Goal: Task Accomplishment & Management: Complete application form

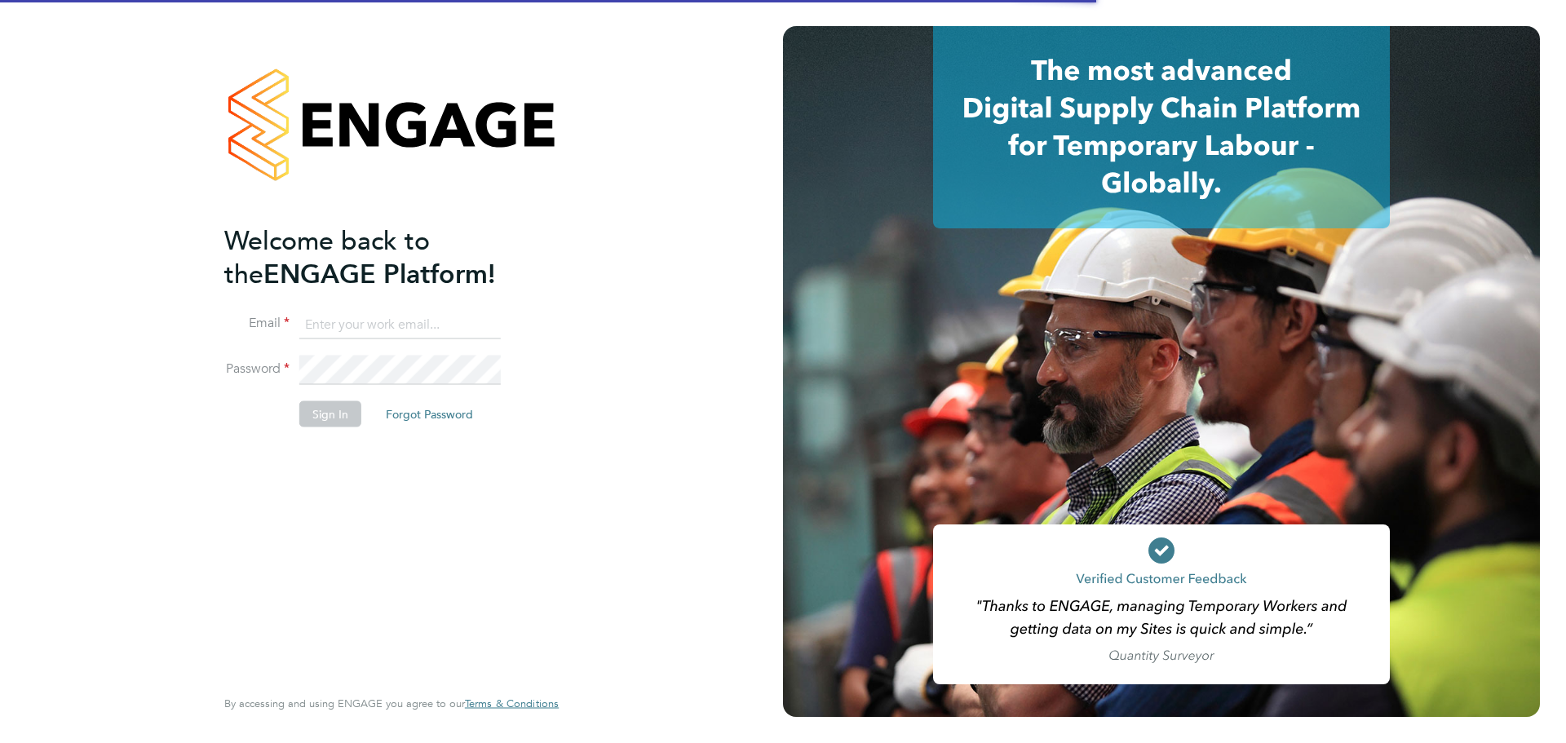
type input "[PERSON_NAME][EMAIL_ADDRESS][PERSON_NAME][DOMAIN_NAME]"
click at [421, 488] on div "Welcome back to the ENGAGE Platform! Email [PERSON_NAME][EMAIL_ADDRESS][DOMAIN_…" at bounding box center [383, 452] width 318 height 459
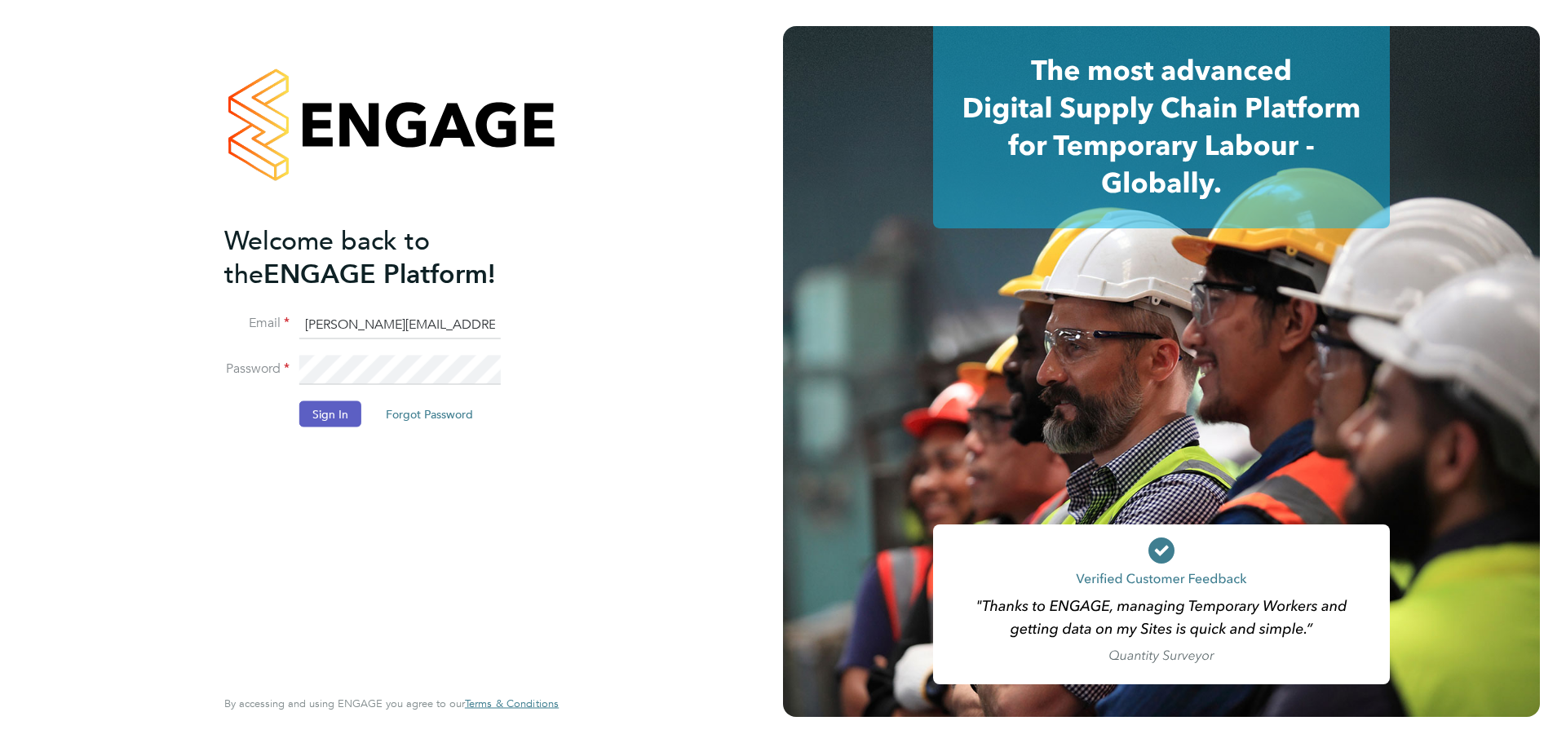
click at [333, 422] on button "Sign In" at bounding box center [330, 413] width 62 height 26
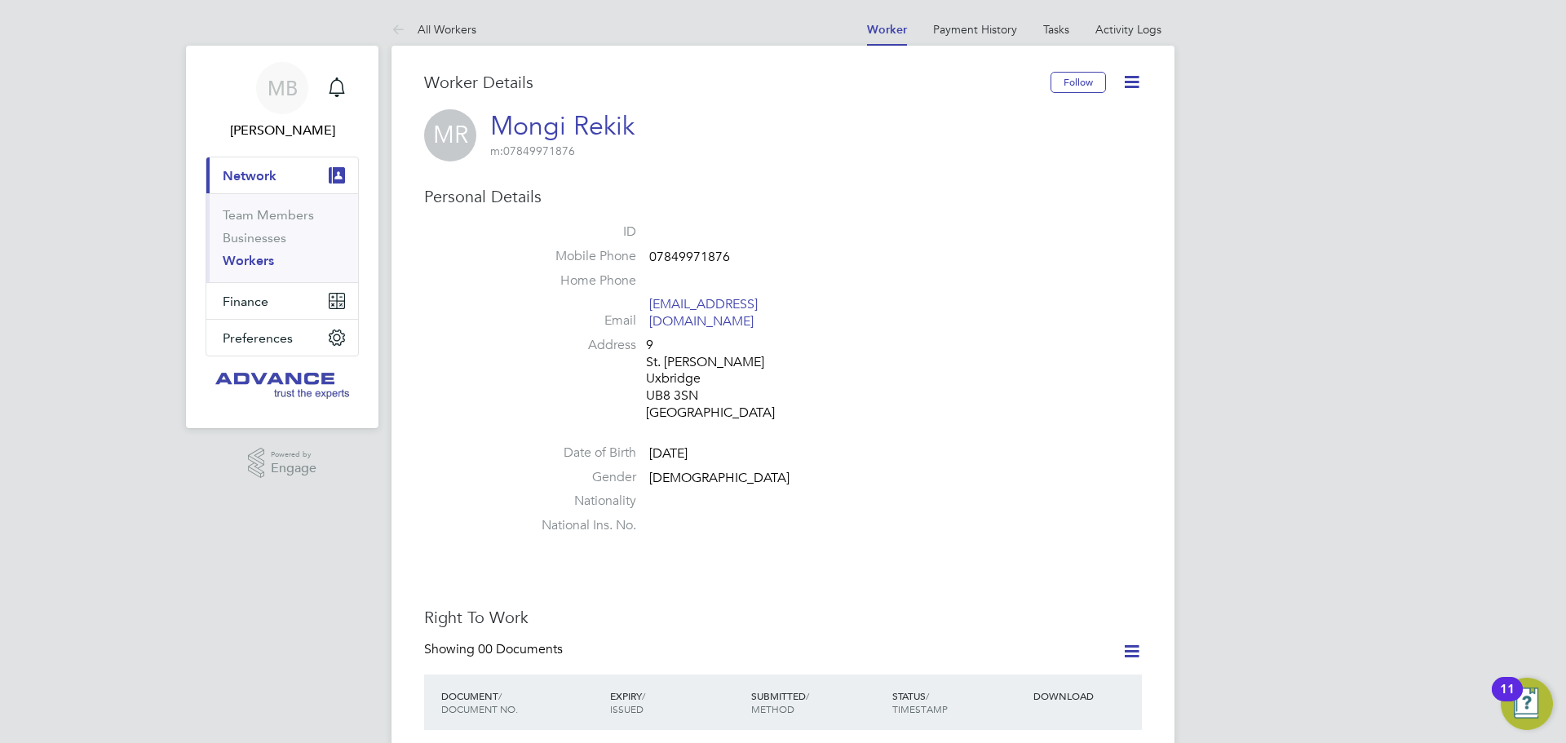
click at [709, 258] on span "07849971876" at bounding box center [689, 257] width 81 height 16
copy span "07849971876"
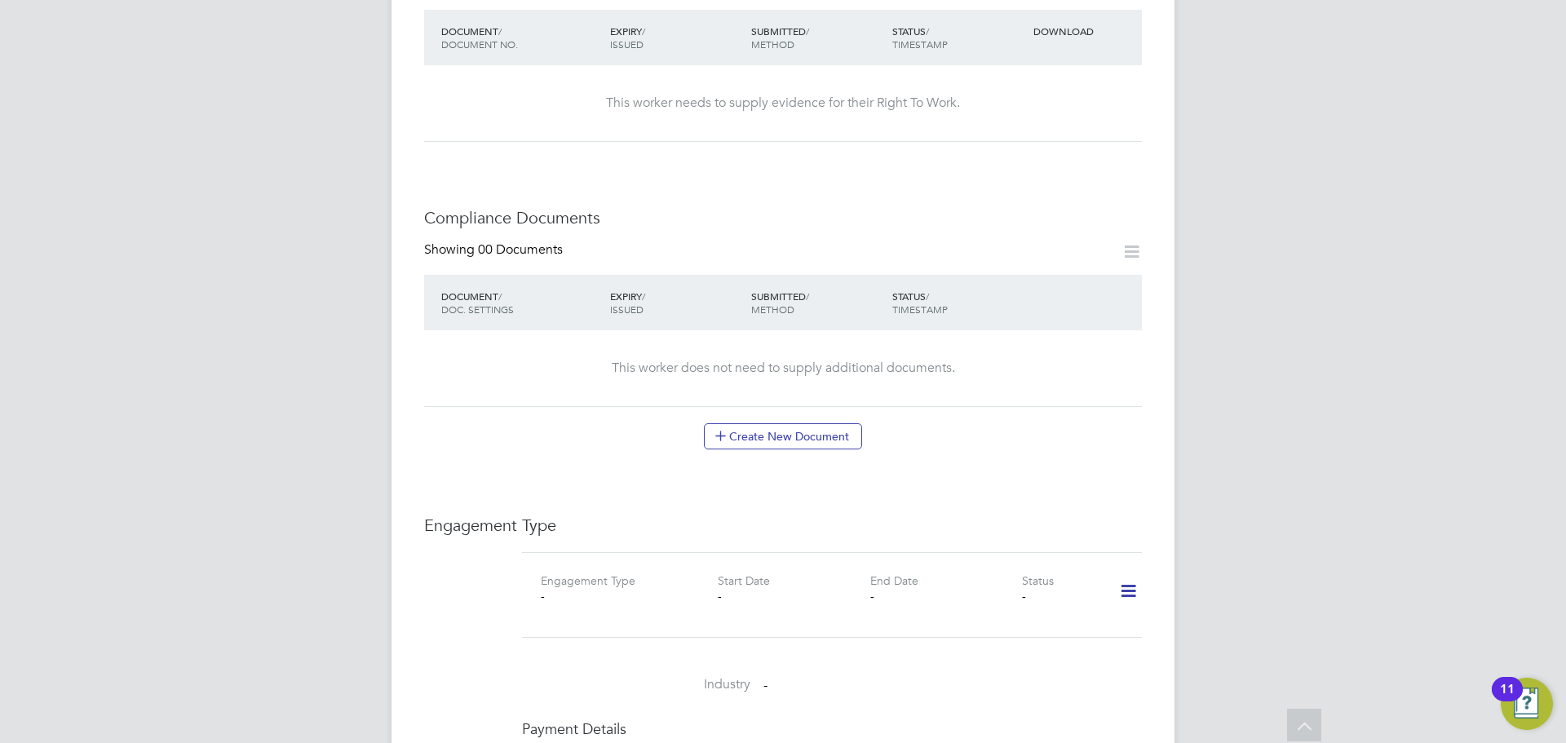
scroll to position [816, 0]
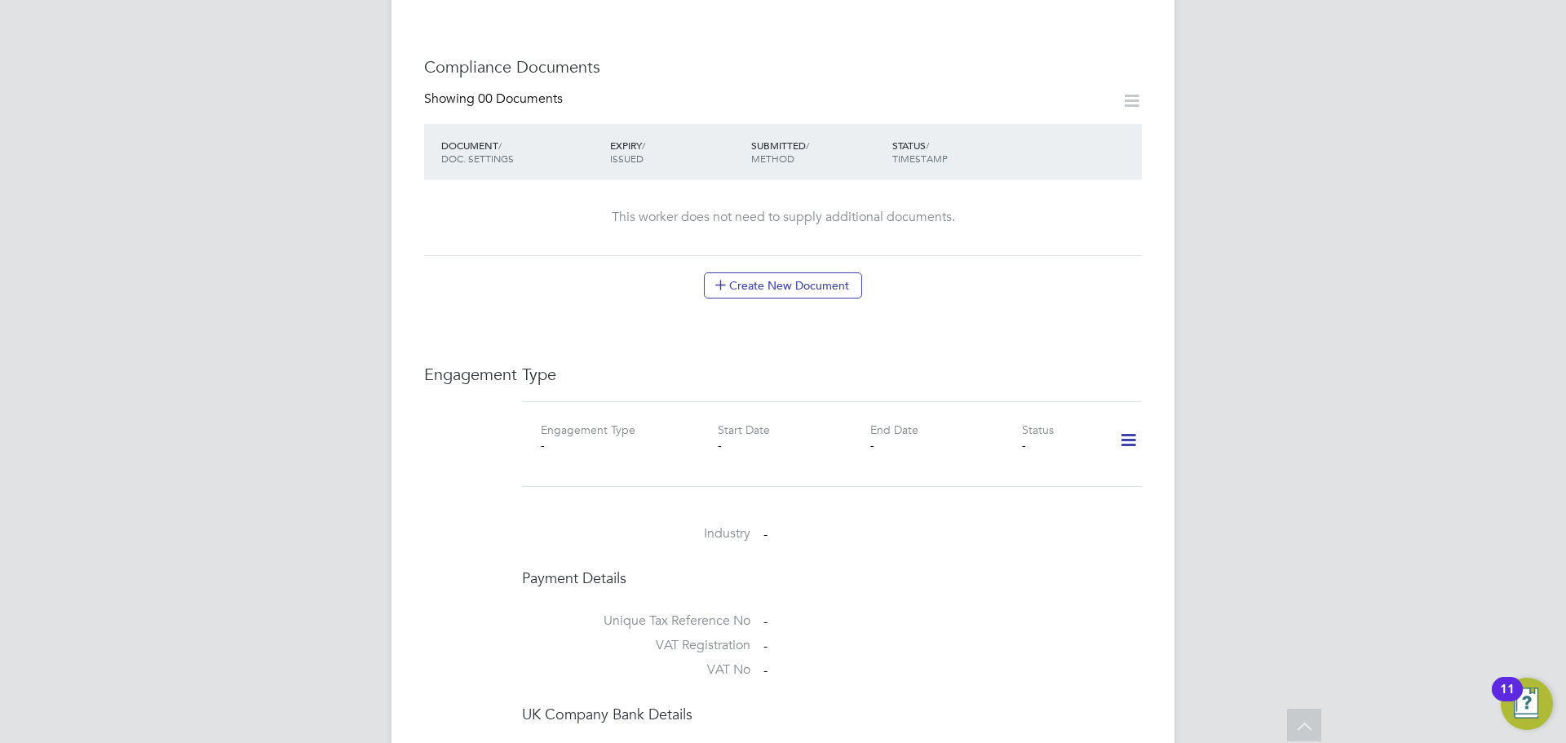
click at [1124, 422] on icon at bounding box center [1128, 441] width 29 height 38
click at [1014, 488] on li "Add Engagement Type" at bounding box center [1044, 494] width 185 height 23
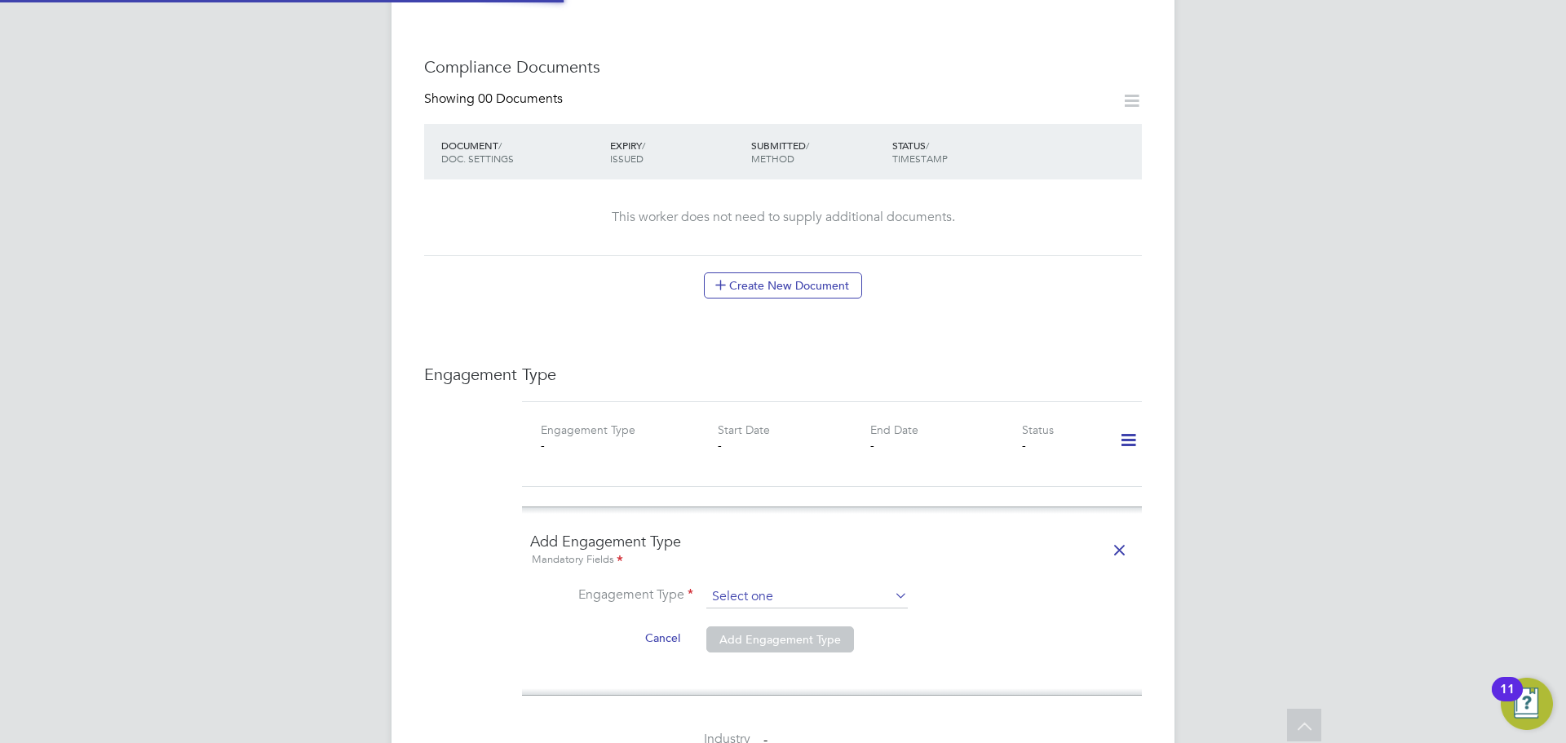
click at [818, 586] on input at bounding box center [806, 597] width 201 height 23
click at [749, 648] on li "Self-employed" at bounding box center [806, 651] width 203 height 24
type input "Self-employed"
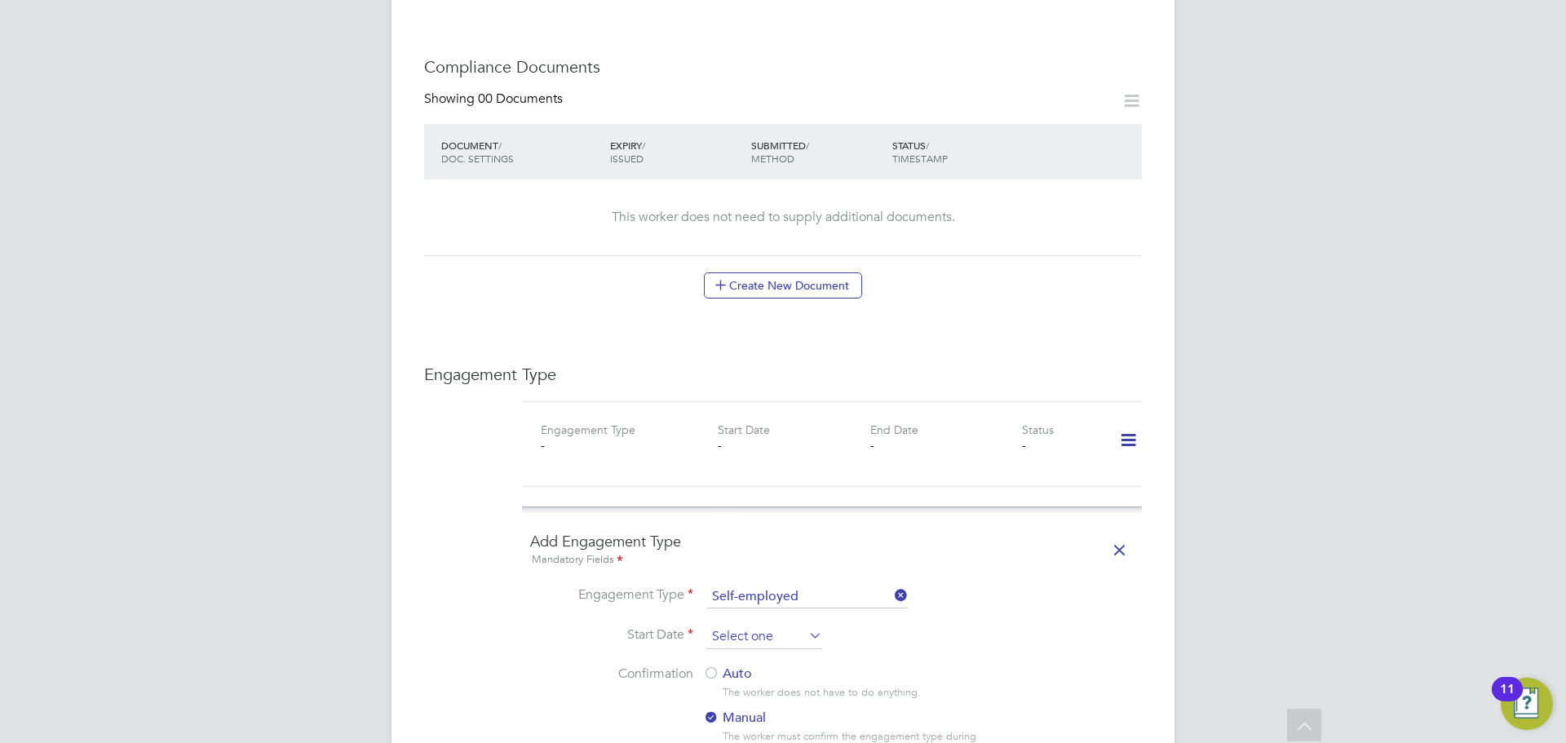
click at [758, 625] on input at bounding box center [764, 637] width 116 height 24
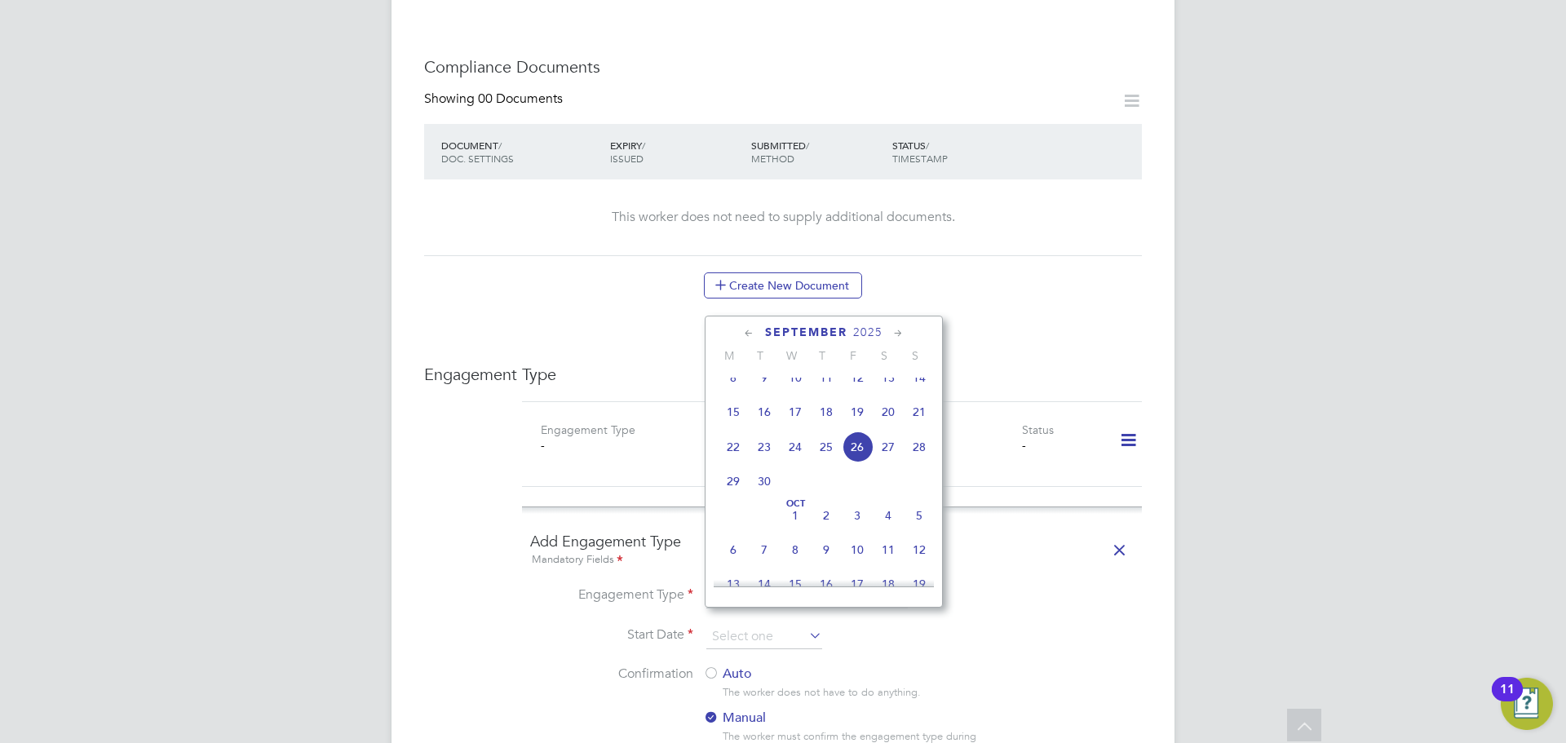
click at [731, 426] on span "15" at bounding box center [733, 411] width 31 height 31
type input "15 Sep 2025"
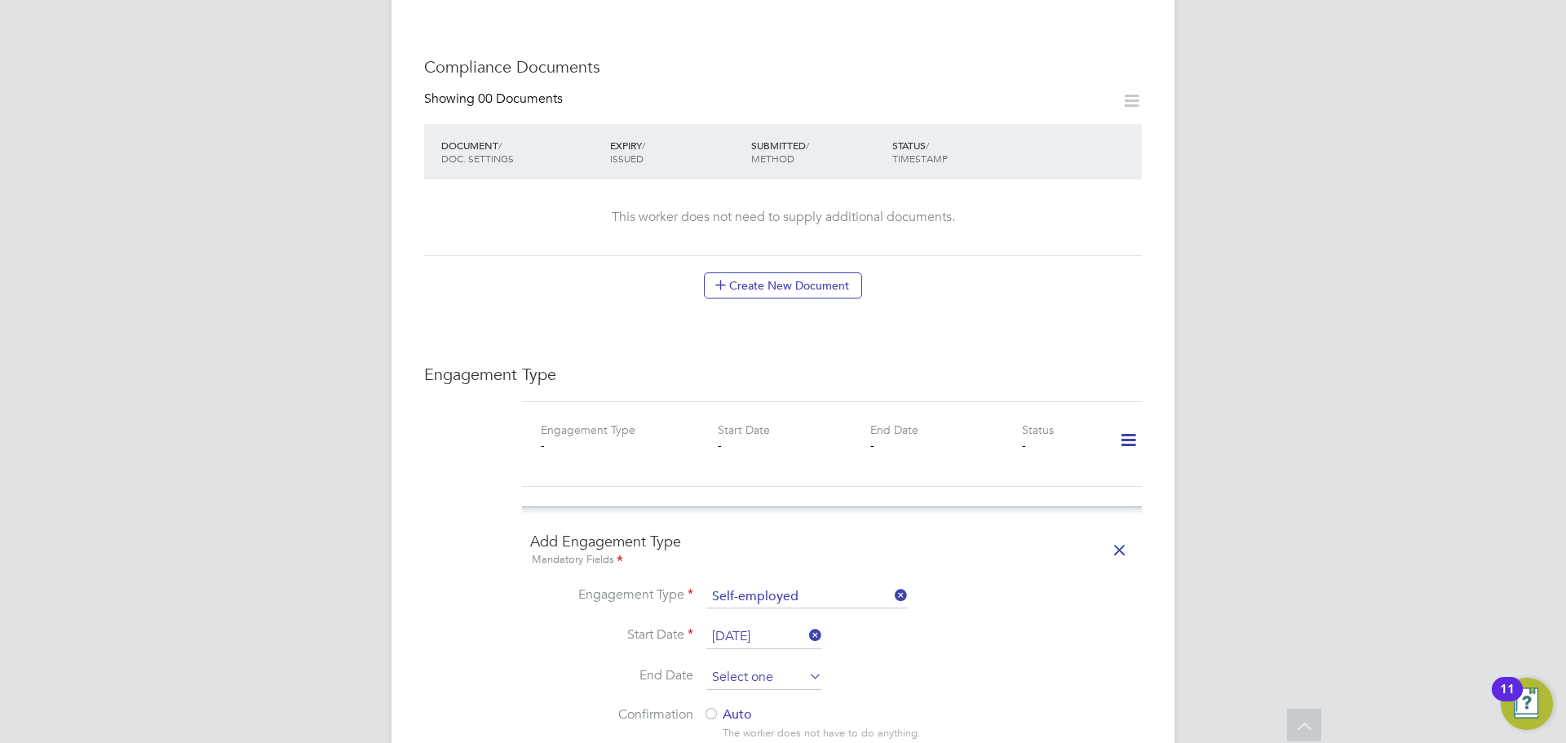
click at [754, 665] on input at bounding box center [764, 677] width 116 height 24
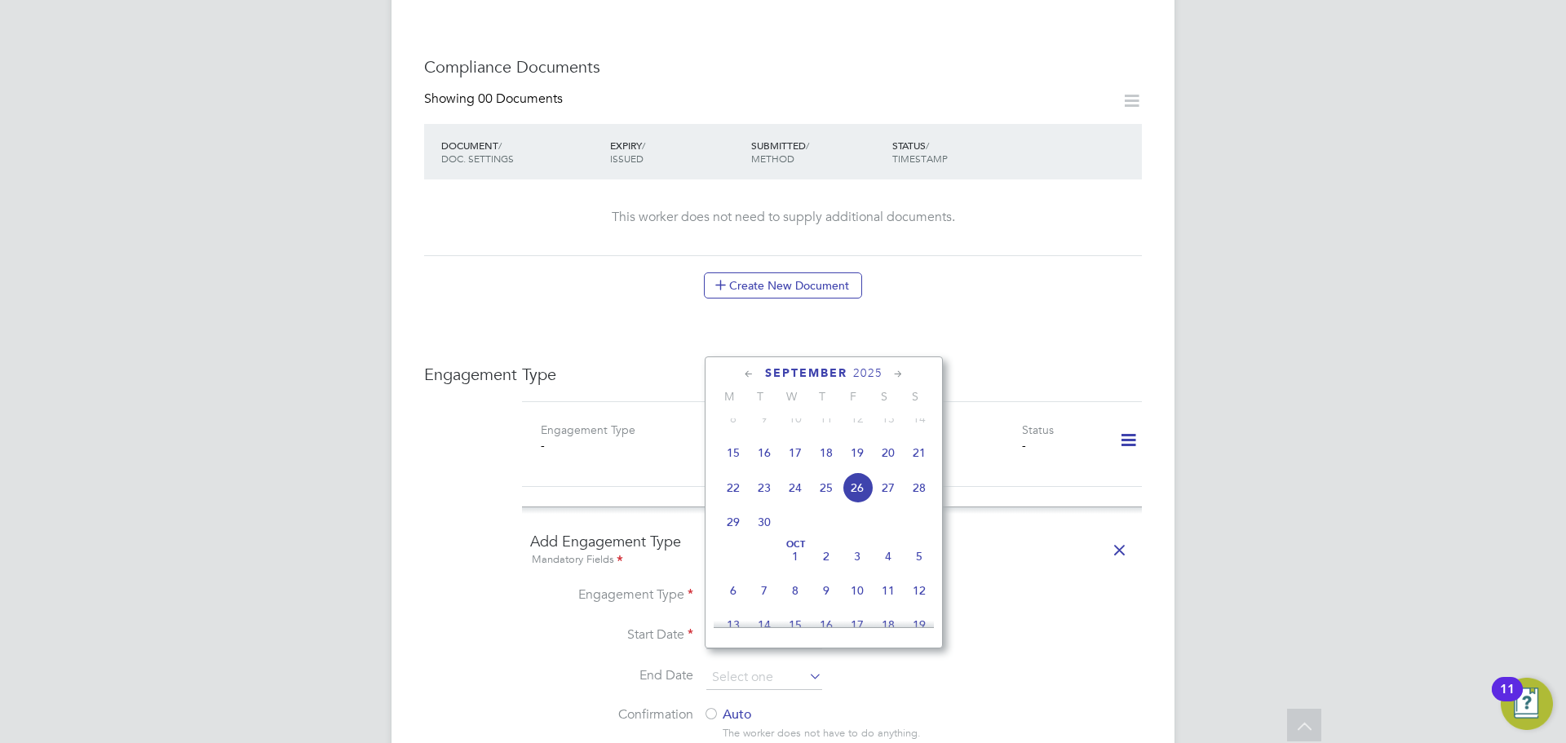
click at [904, 375] on icon at bounding box center [898, 374] width 15 height 18
click at [866, 501] on span "17" at bounding box center [857, 485] width 31 height 31
type input "17 Oct 2025"
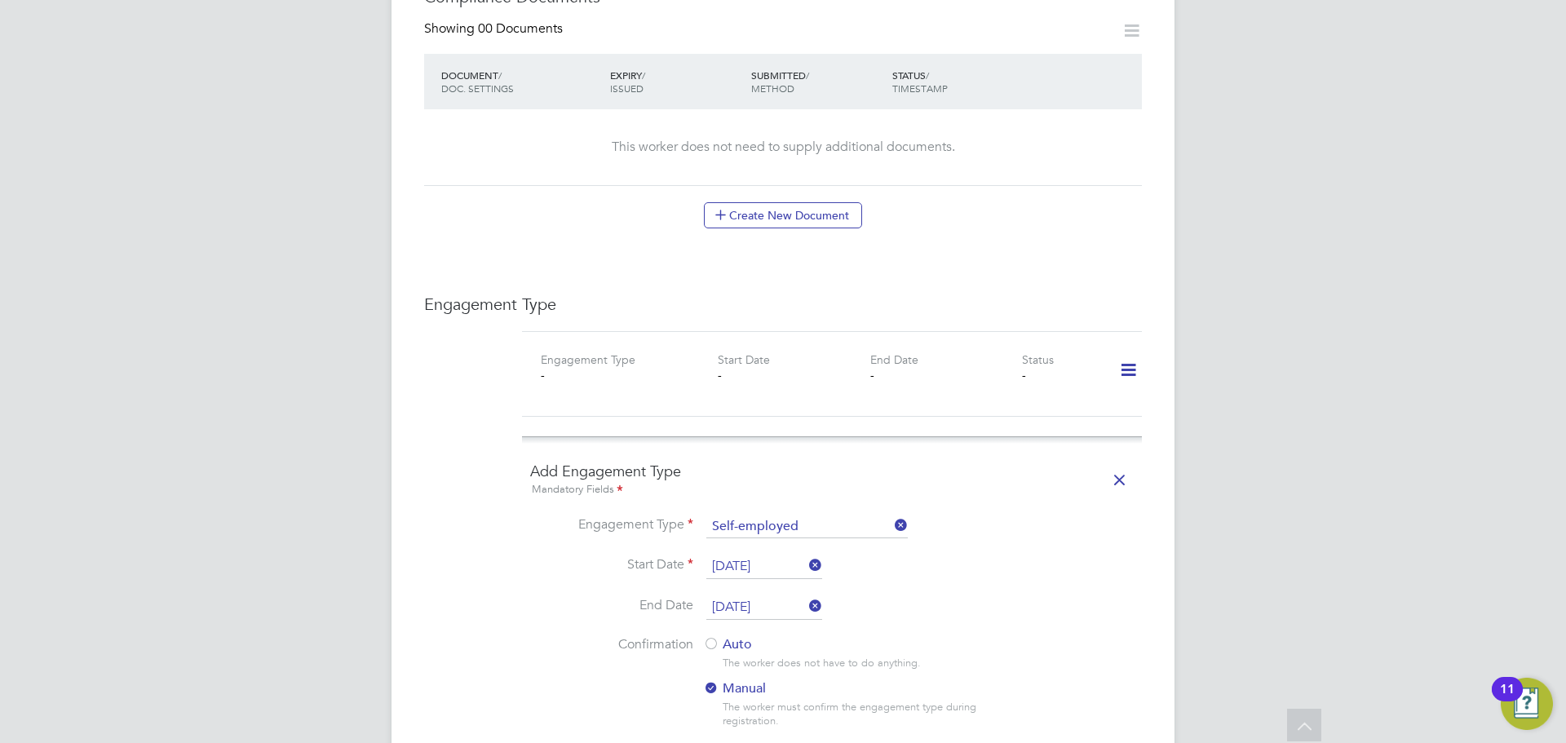
scroll to position [979, 0]
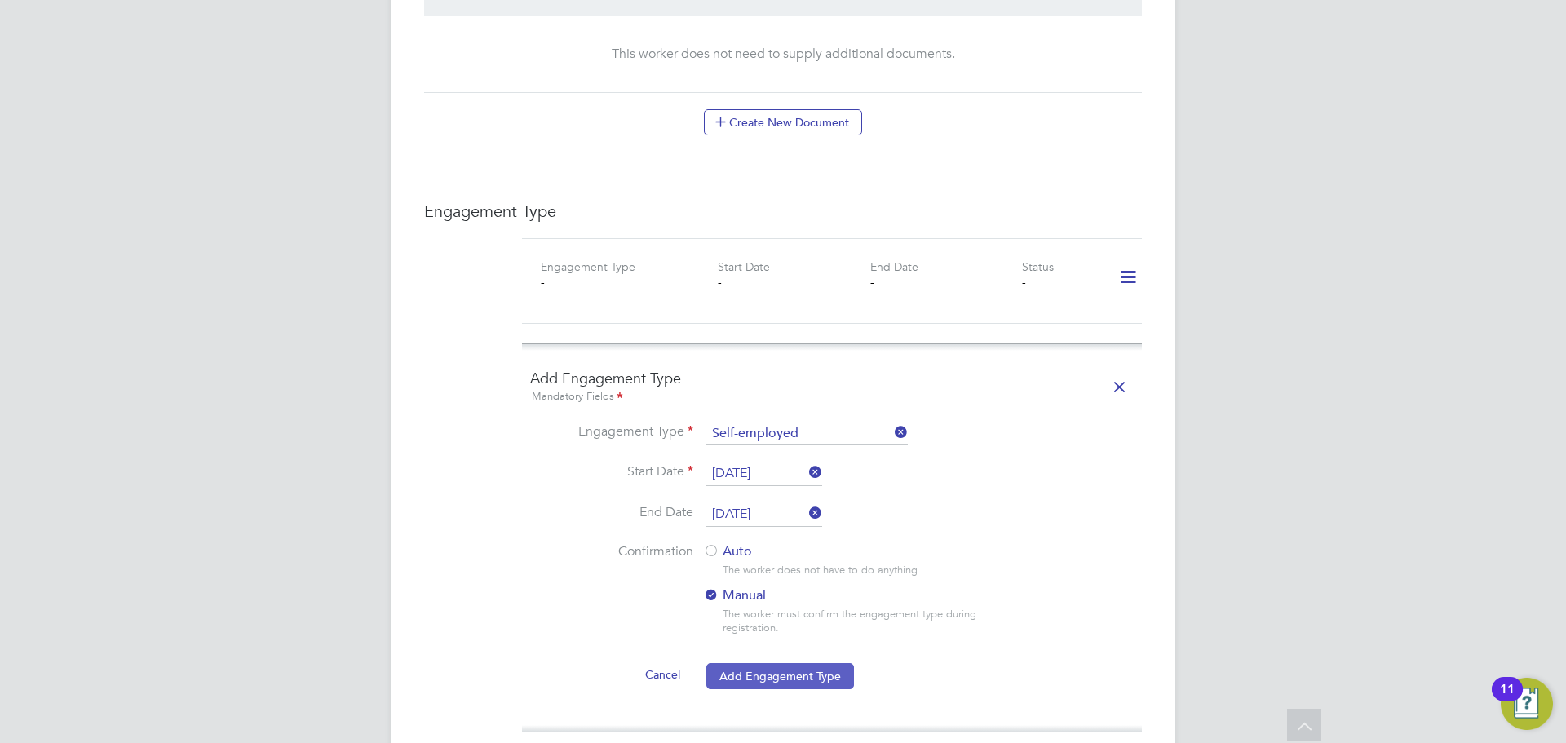
click at [789, 663] on button "Add Engagement Type" at bounding box center [780, 676] width 148 height 26
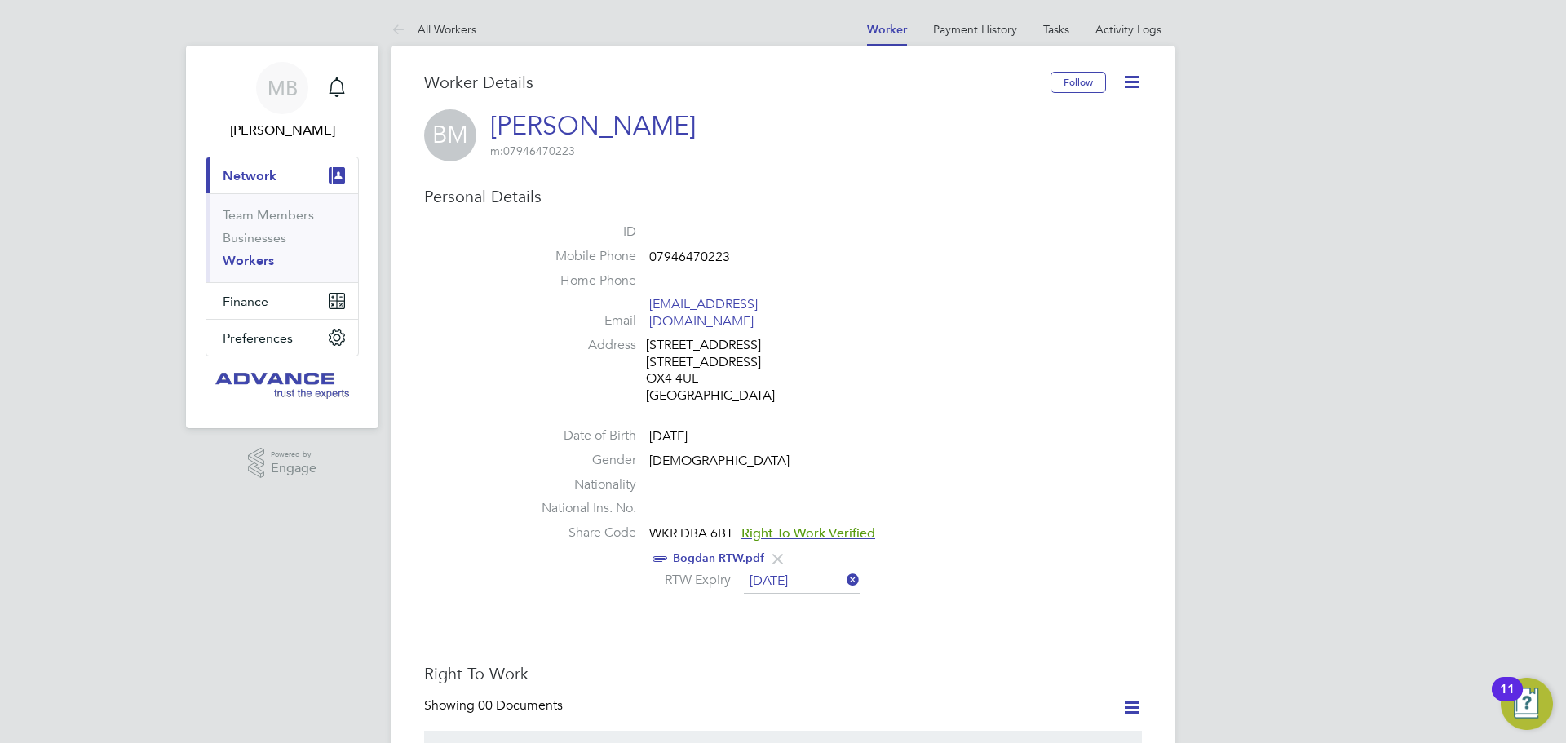
click at [705, 261] on span "07946470223" at bounding box center [689, 257] width 81 height 16
copy span "07946470223"
